Goal: Complete application form

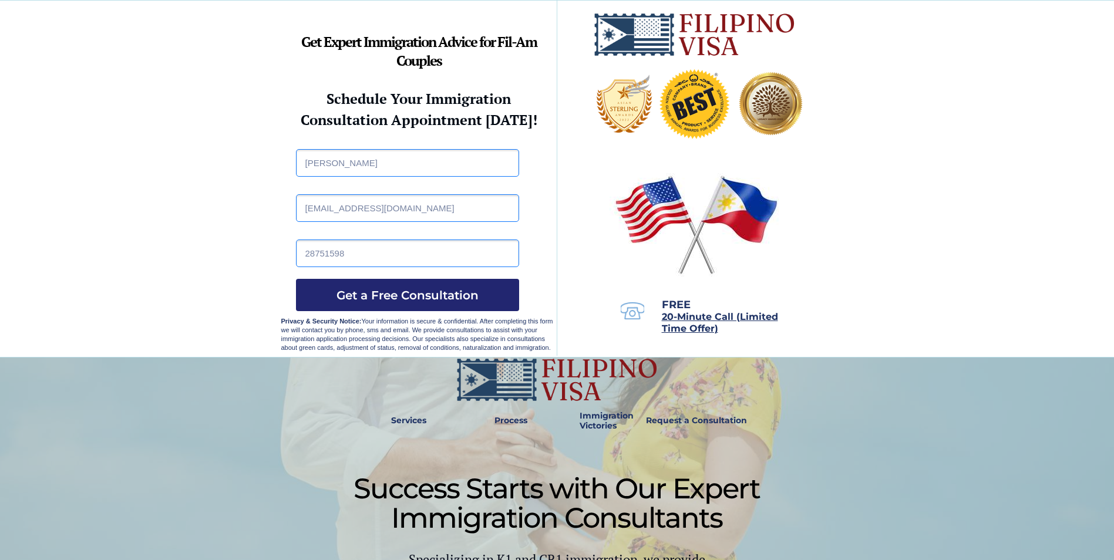
click at [403, 207] on input "kin750096@gmail.com" at bounding box center [407, 208] width 223 height 28
paste input "amis7777@outlook"
type input "amis7777@outlook.com"
click at [284, 265] on div at bounding box center [557, 179] width 552 height 357
click at [361, 250] on input "28751598" at bounding box center [407, 254] width 223 height 28
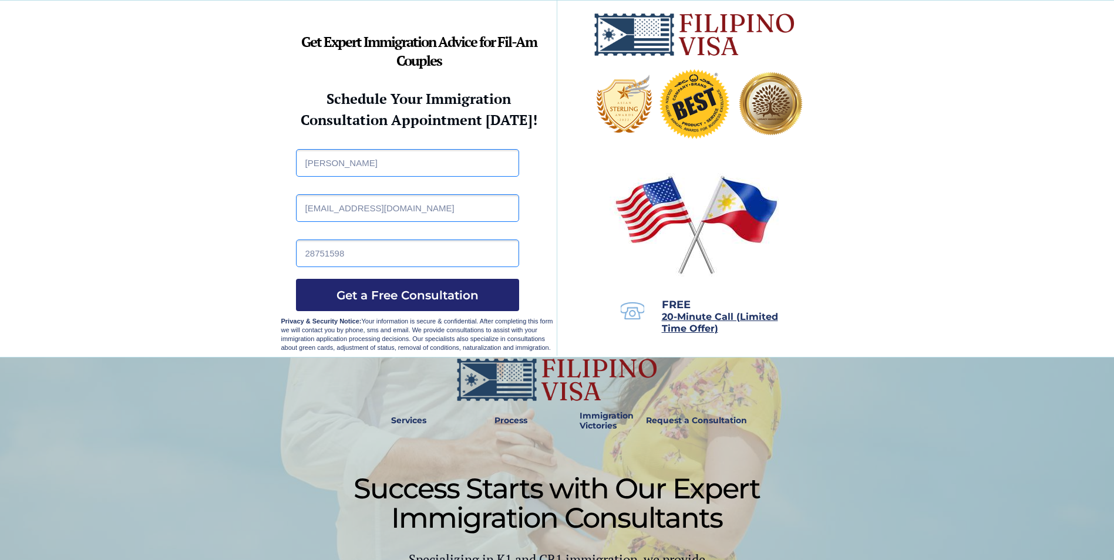
click at [291, 283] on div at bounding box center [557, 179] width 552 height 357
click at [369, 295] on span "Get a Free Consultation" at bounding box center [407, 295] width 223 height 14
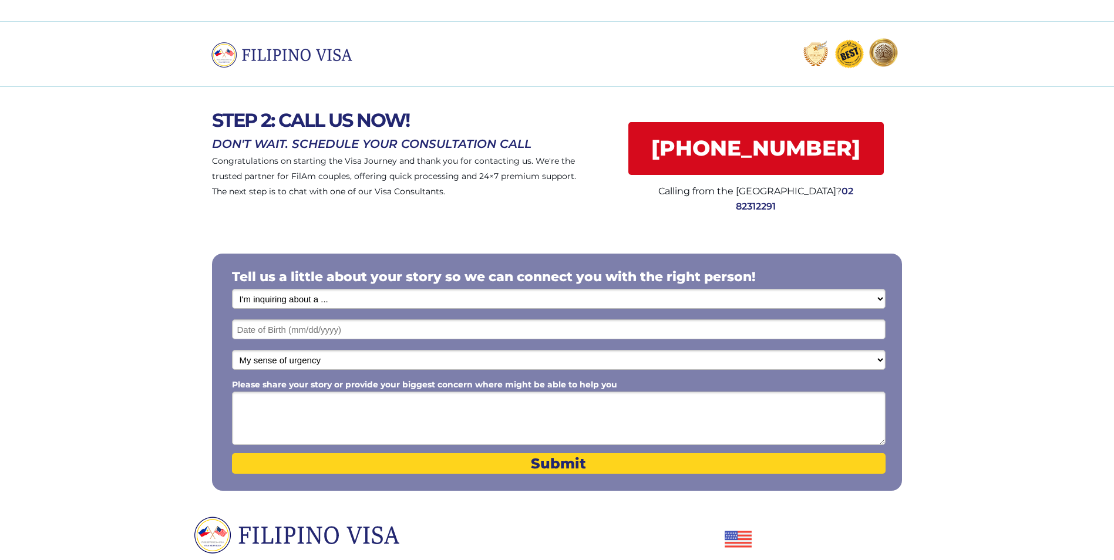
click at [496, 305] on select "I'm inquiring about a ... I don't know or other services Retirement Visa for Th…" at bounding box center [559, 299] width 654 height 20
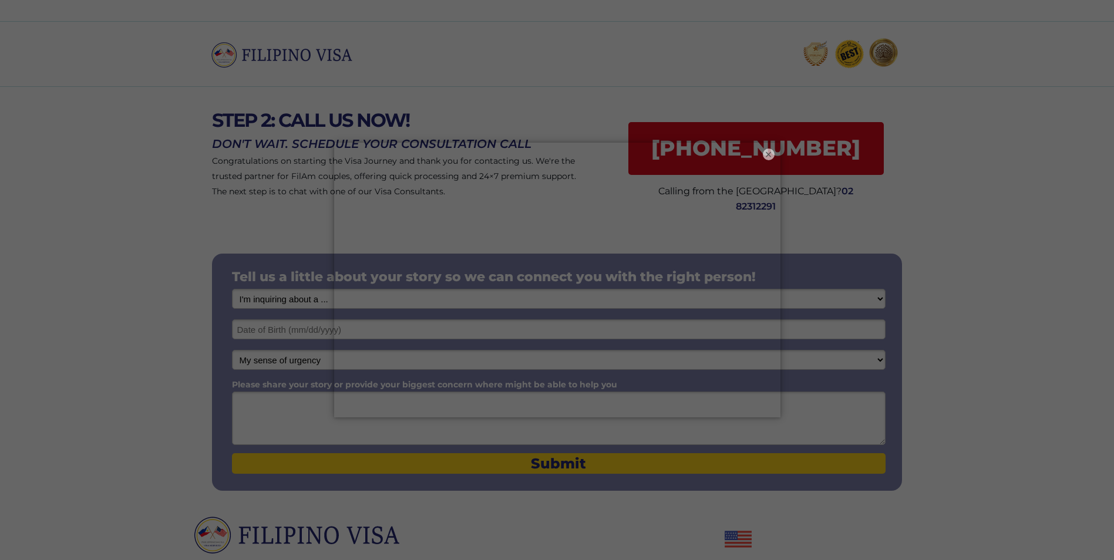
select select "1800"
click at [232, 289] on select "I'm inquiring about a ... I don't know or other services Retirement Visa for Th…" at bounding box center [559, 299] width 654 height 20
click at [766, 154] on button "×" at bounding box center [769, 154] width 14 height 14
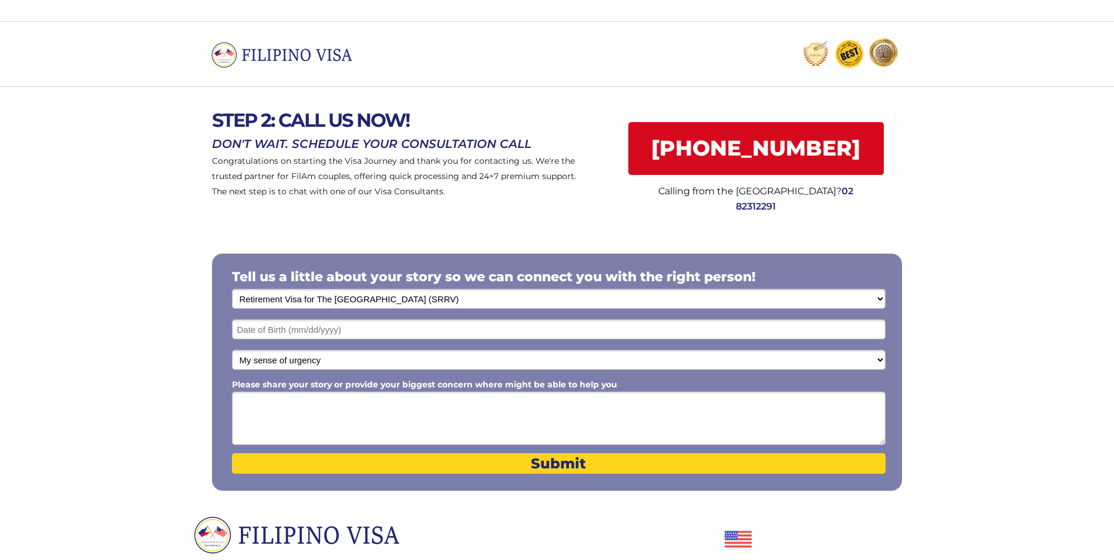
click at [410, 339] on div at bounding box center [557, 372] width 690 height 237
click at [411, 328] on input "text" at bounding box center [559, 330] width 654 height 20
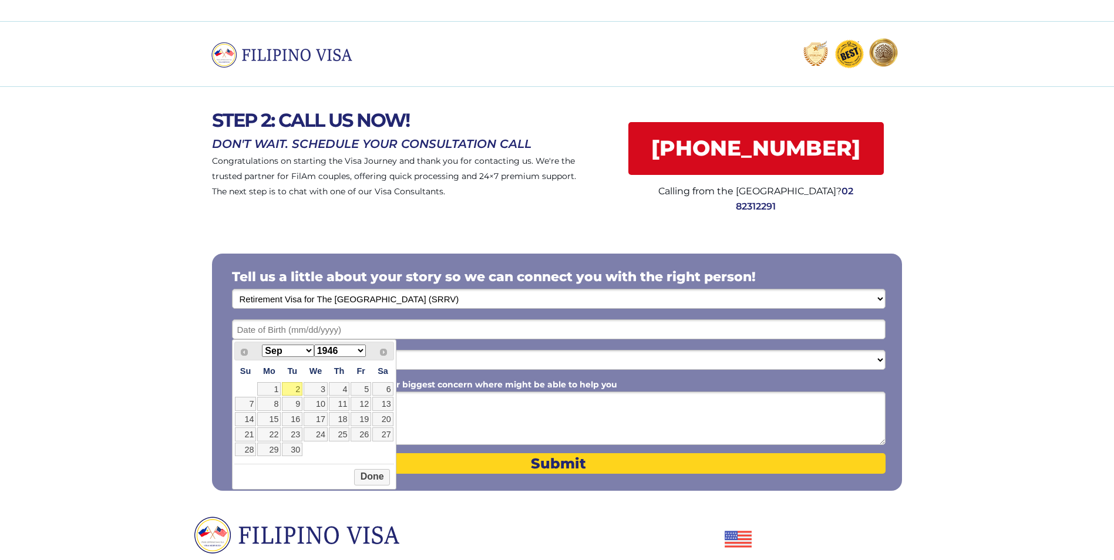
click at [301, 347] on select "Jan Feb Mar Apr May Jun Jul Aug Sep Oct Nov Dec" at bounding box center [288, 351] width 52 height 12
click at [355, 422] on link "17" at bounding box center [361, 419] width 21 height 14
type input "10/17/2025"
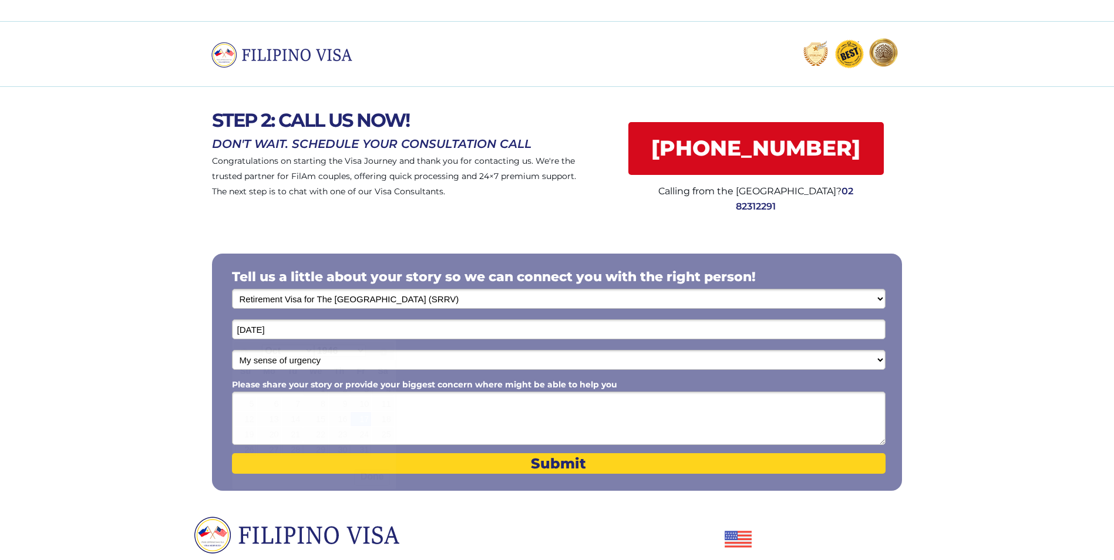
click at [354, 330] on input "10/17/2025" at bounding box center [559, 330] width 654 height 20
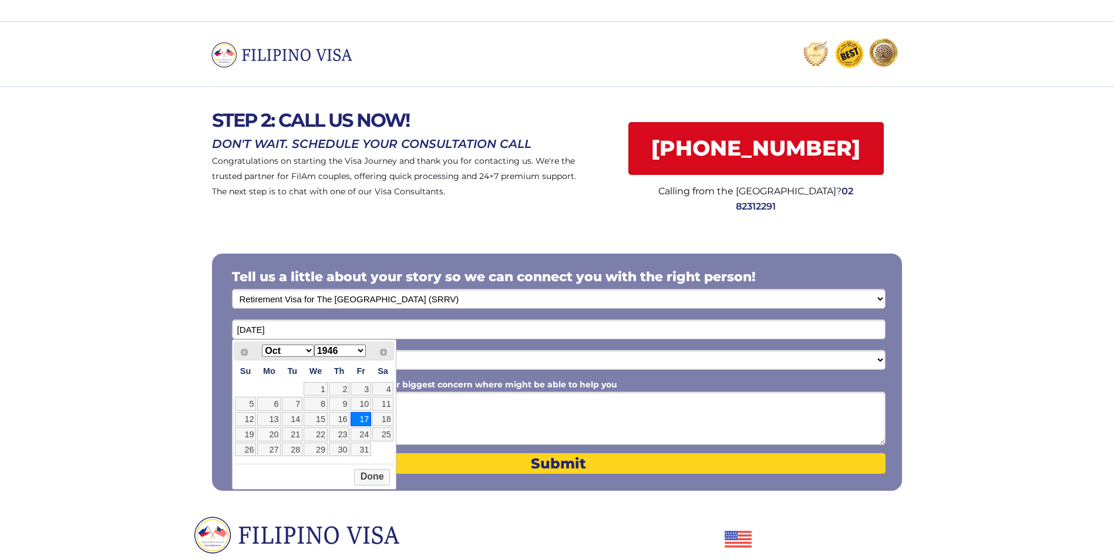
click at [405, 408] on textarea "Please share your story or provide your biggest concern where might be able to …" at bounding box center [559, 418] width 654 height 53
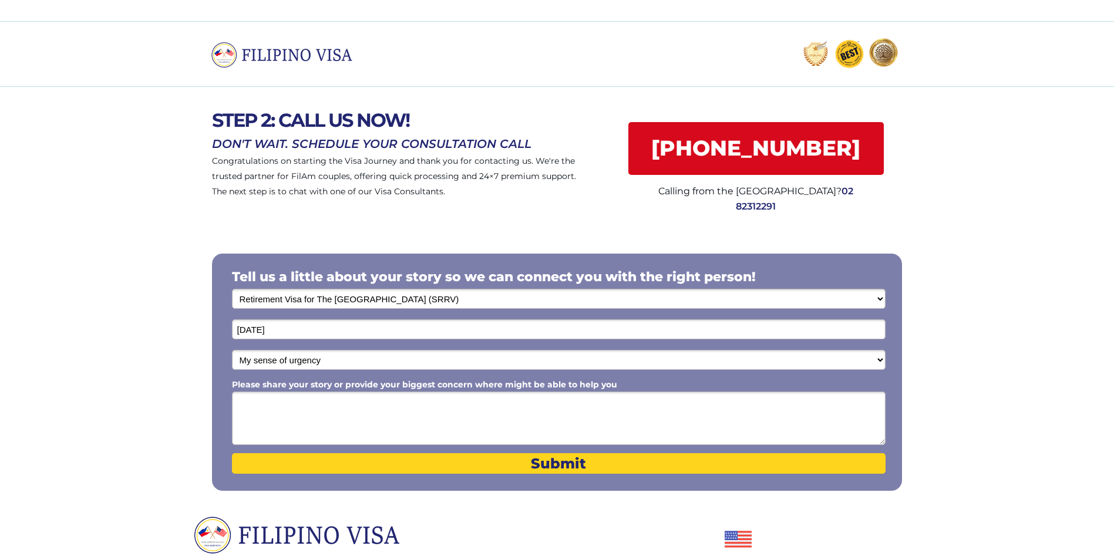
click at [394, 357] on select "My sense of urgency Low Priority - I'm just looking Medium High Priority - I ne…" at bounding box center [559, 360] width 654 height 20
select select "1804"
click at [232, 350] on select "My sense of urgency Low Priority - I'm just looking Medium High Priority - I ne…" at bounding box center [559, 360] width 654 height 20
click at [382, 405] on textarea "Please share your story or provide your biggest concern where might be able to …" at bounding box center [559, 418] width 654 height 53
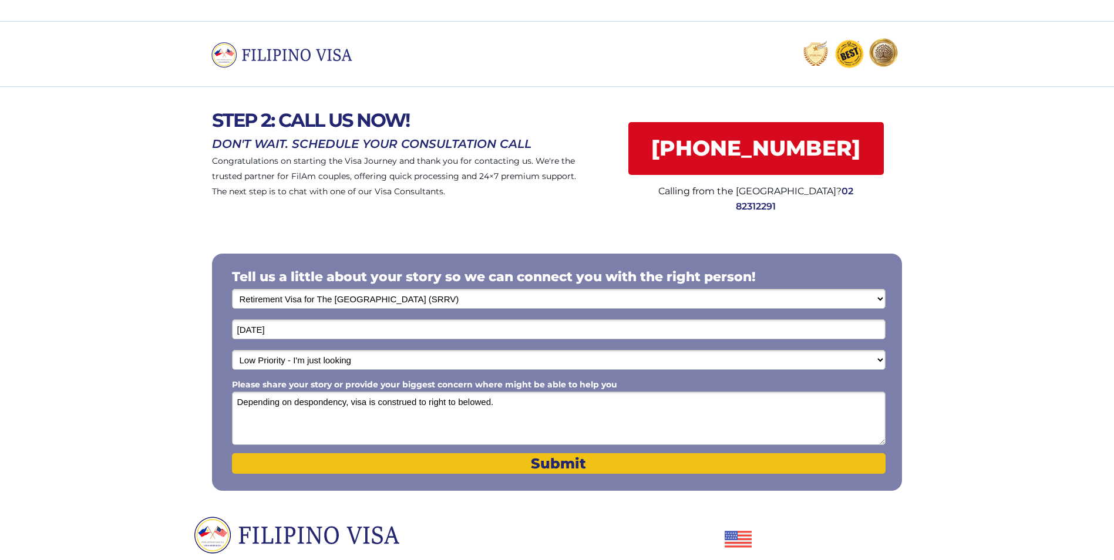
type textarea "Depending on despondency, visa is construed to right to belowed."
click at [653, 464] on span "Submit" at bounding box center [559, 463] width 654 height 17
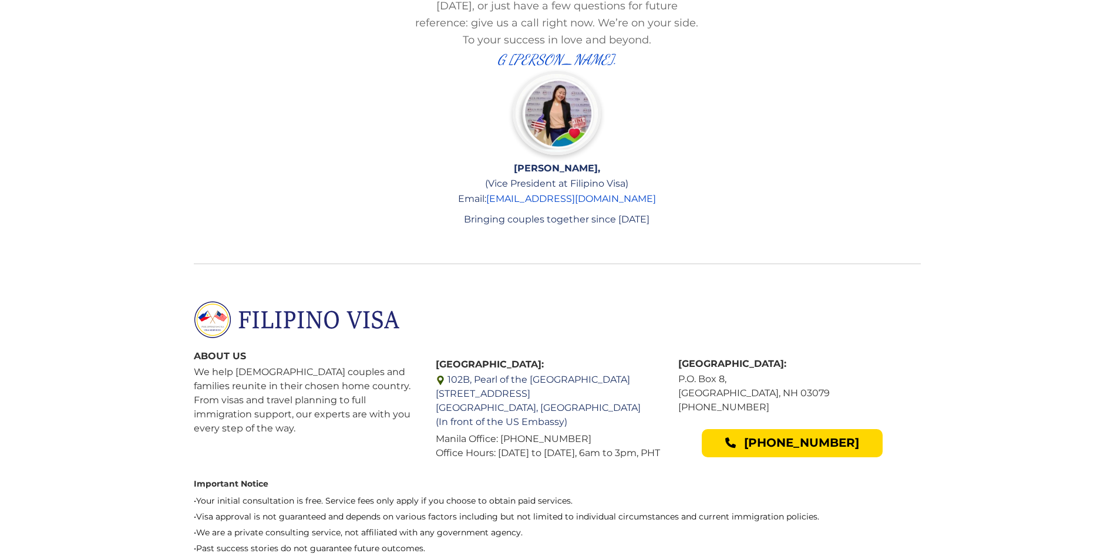
scroll to position [2408, 0]
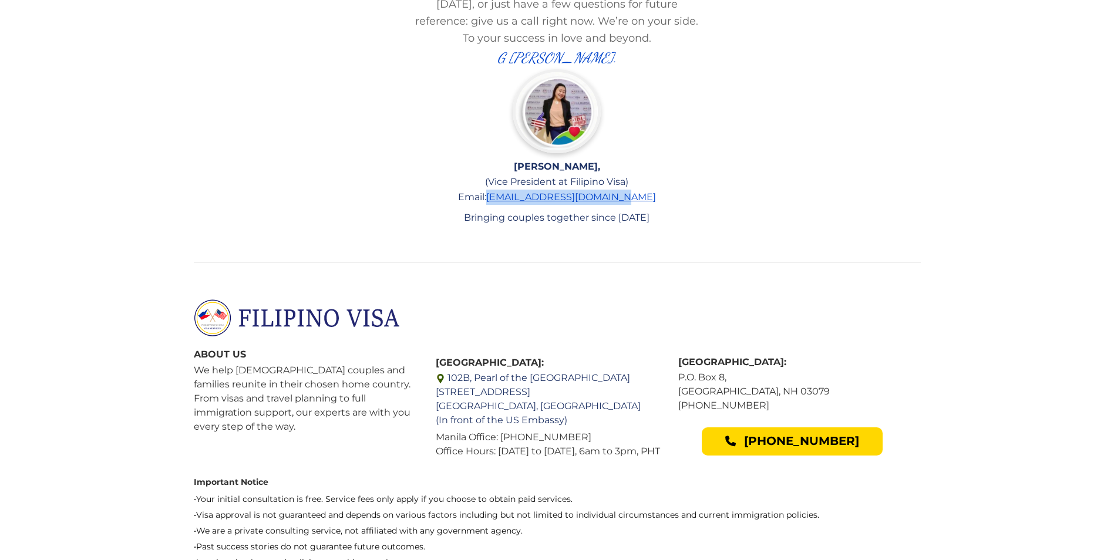
drag, startPoint x: 661, startPoint y: 167, endPoint x: 513, endPoint y: 170, distance: 148.0
click at [513, 190] on p "Email: welcome@filipinovisa.com" at bounding box center [557, 197] width 289 height 15
copy link "welcome@filipinovisa.com"
